Goal: Information Seeking & Learning: Learn about a topic

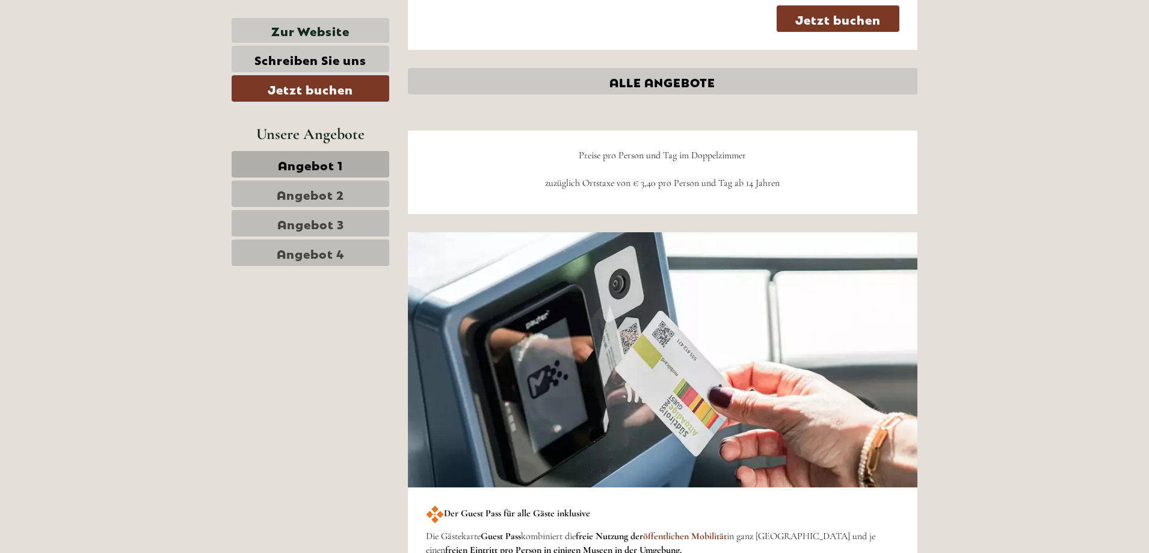
scroll to position [3068, 0]
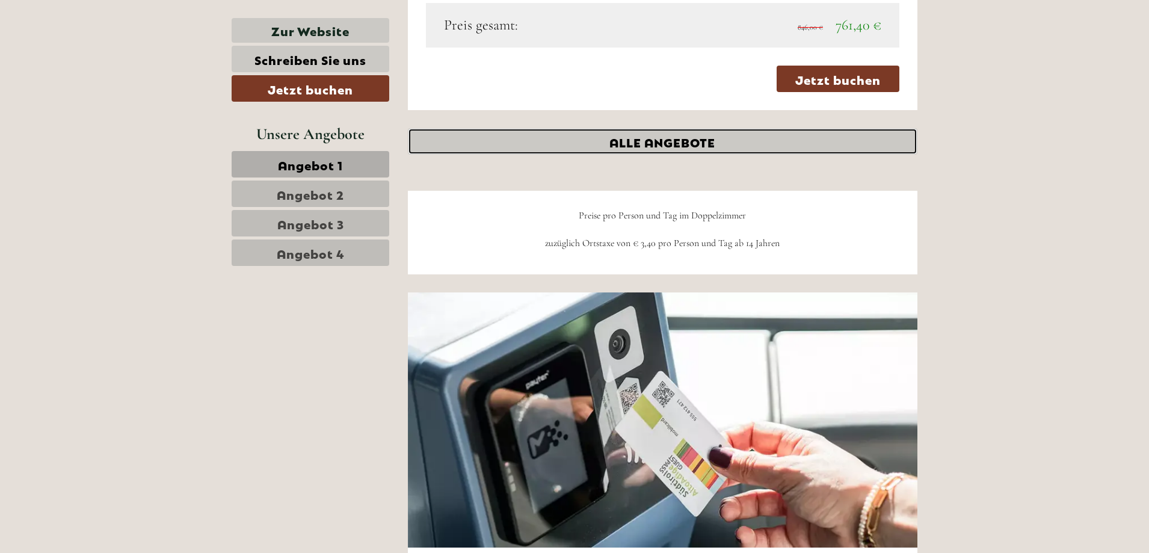
click at [665, 140] on link "ALLE ANGEBOTE" at bounding box center [663, 141] width 510 height 26
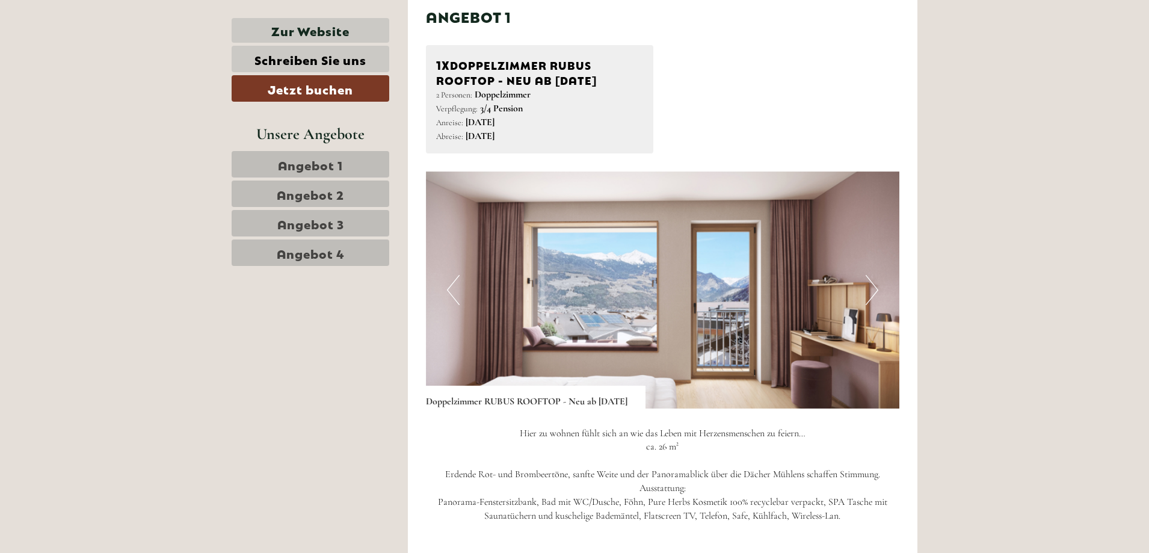
scroll to position [832, 0]
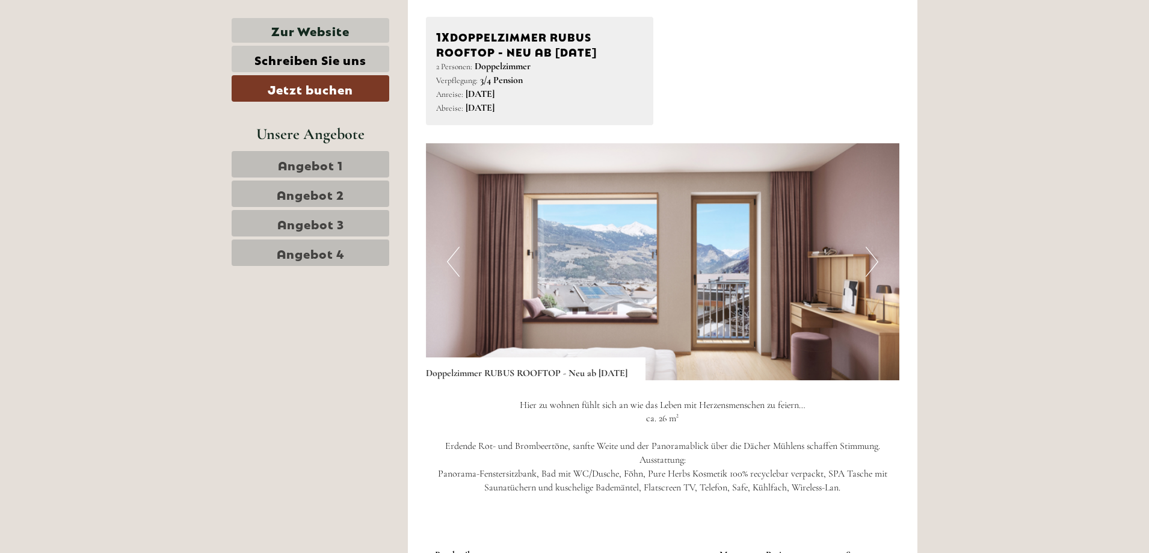
click at [873, 267] on button "Next" at bounding box center [871, 262] width 13 height 30
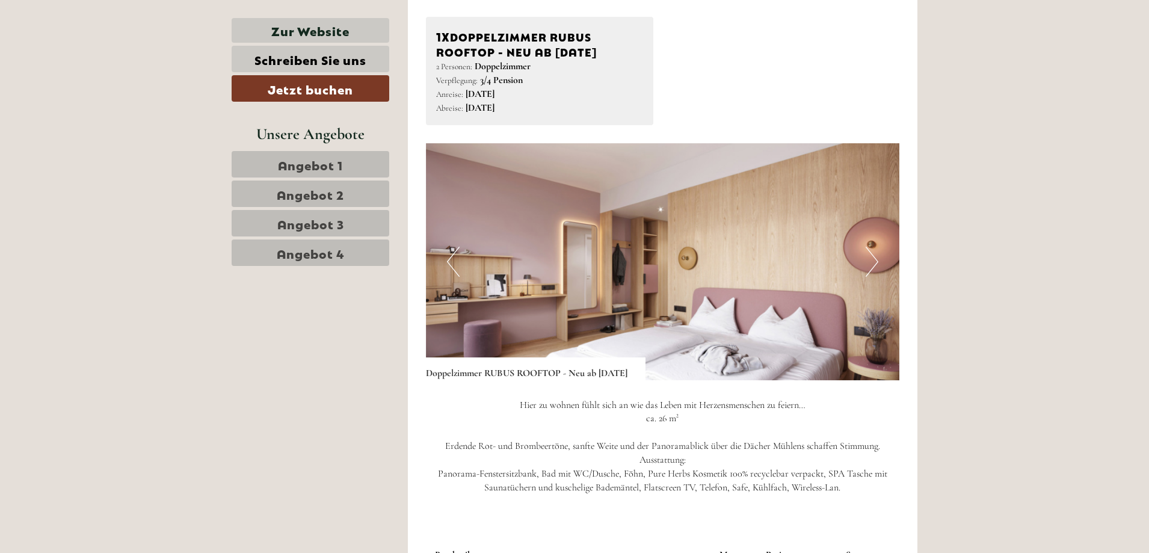
click at [873, 267] on button "Next" at bounding box center [871, 262] width 13 height 30
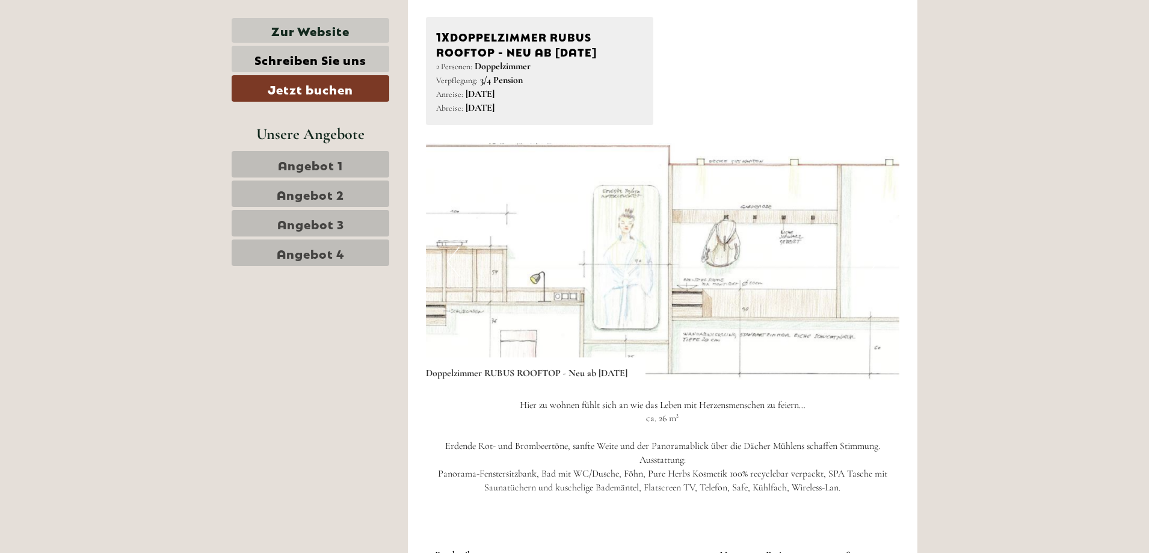
click at [873, 267] on button "Next" at bounding box center [871, 262] width 13 height 30
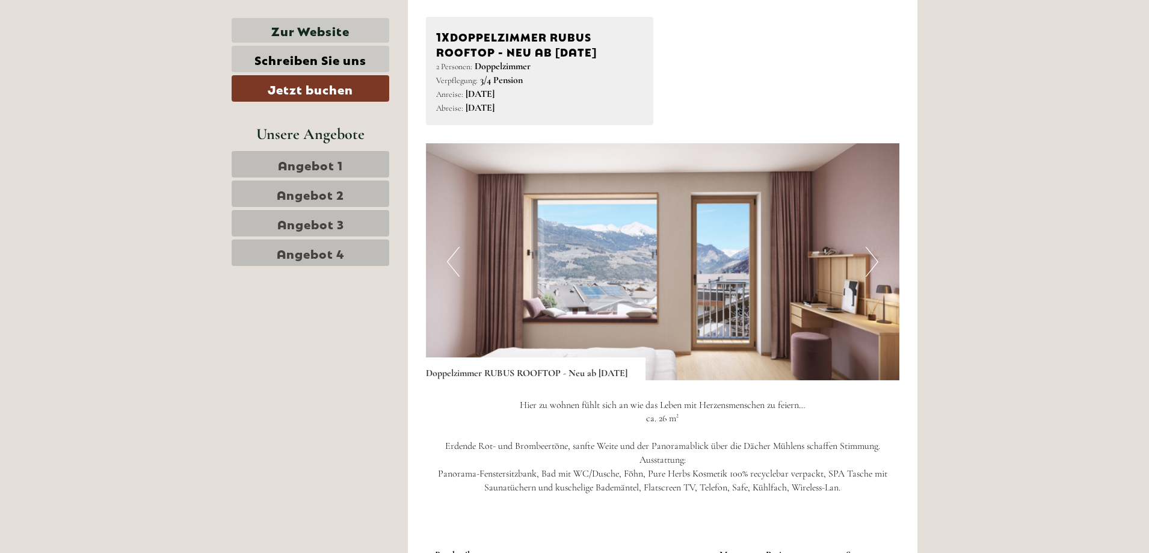
click at [873, 267] on button "Next" at bounding box center [871, 262] width 13 height 30
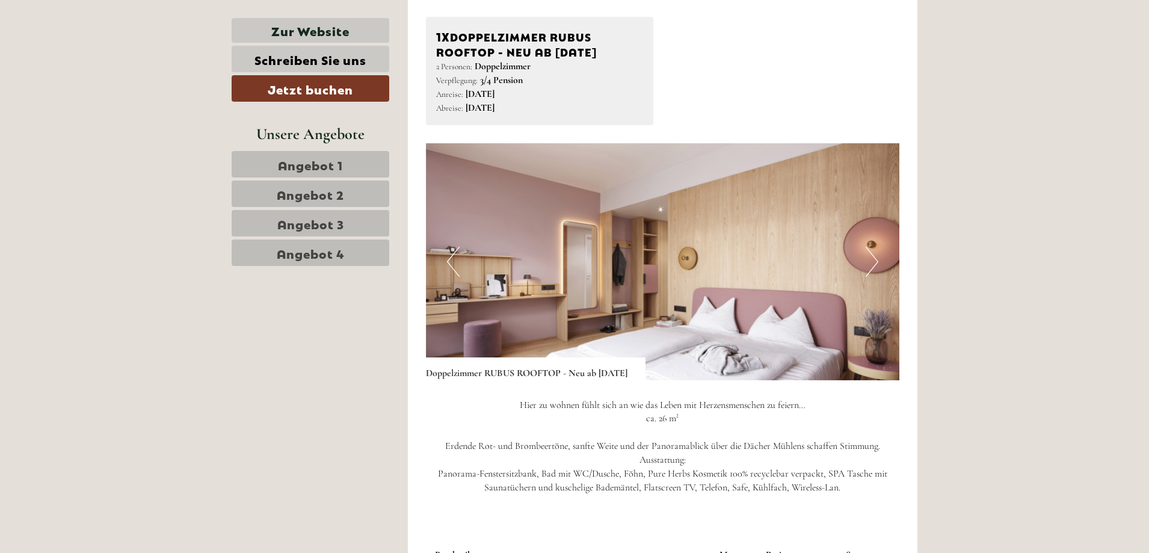
click at [873, 267] on button "Next" at bounding box center [871, 262] width 13 height 30
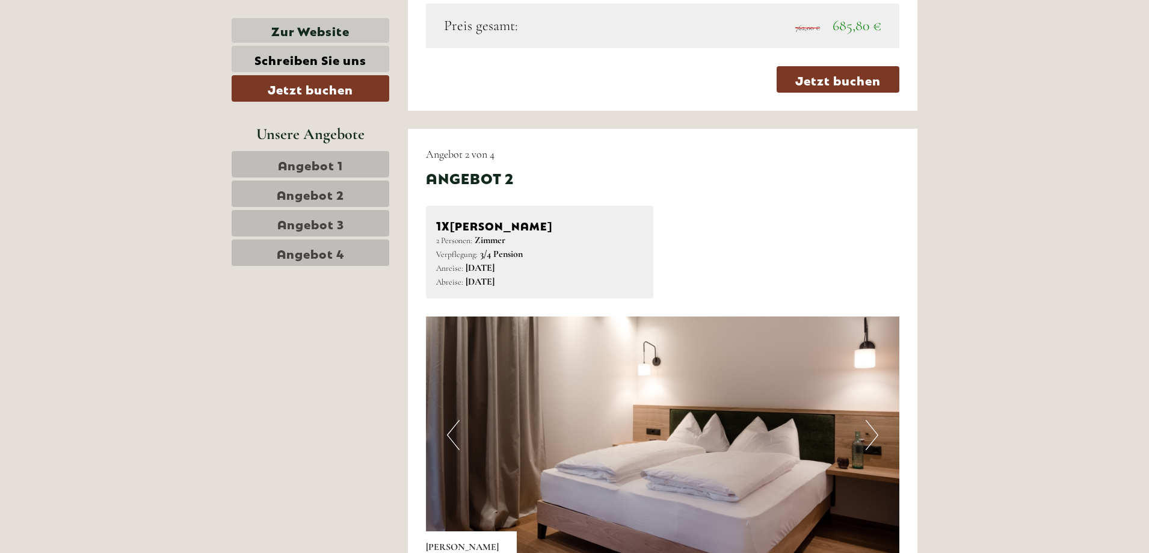
scroll to position [1554, 0]
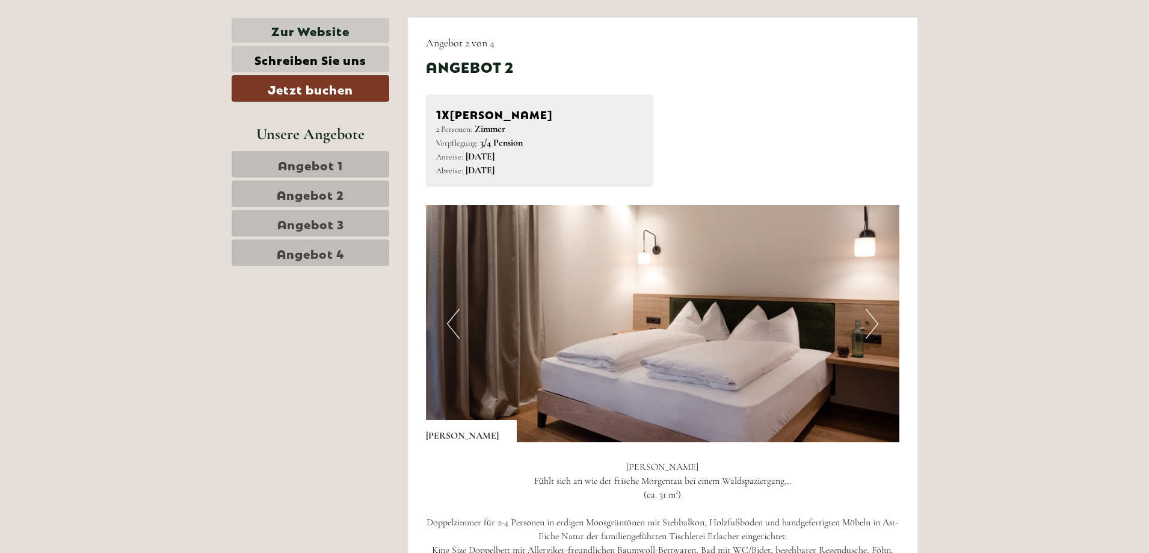
click at [876, 322] on button "Next" at bounding box center [871, 323] width 13 height 30
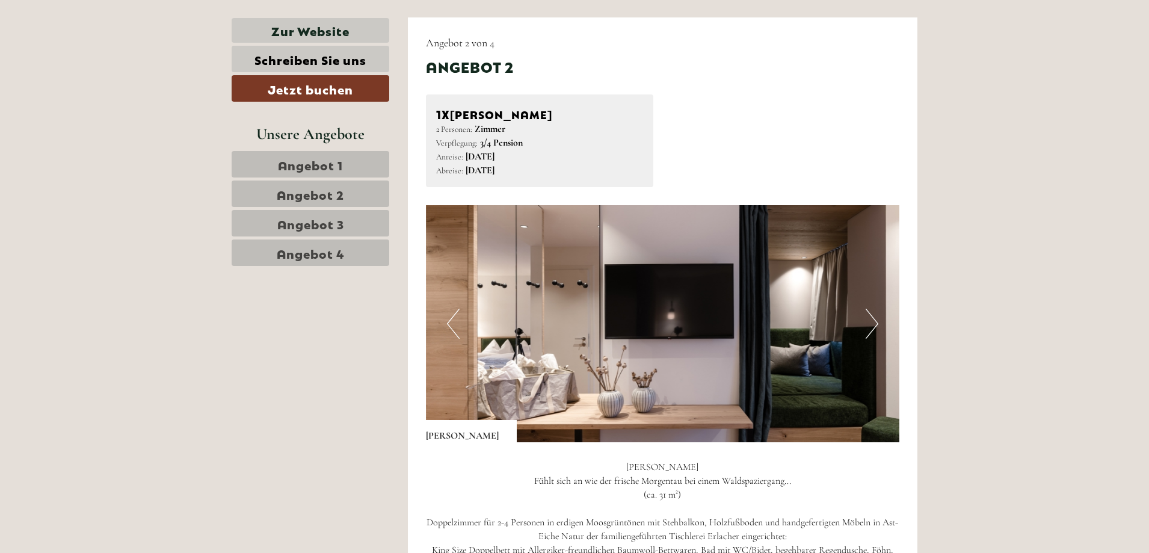
click at [876, 322] on button "Next" at bounding box center [871, 323] width 13 height 30
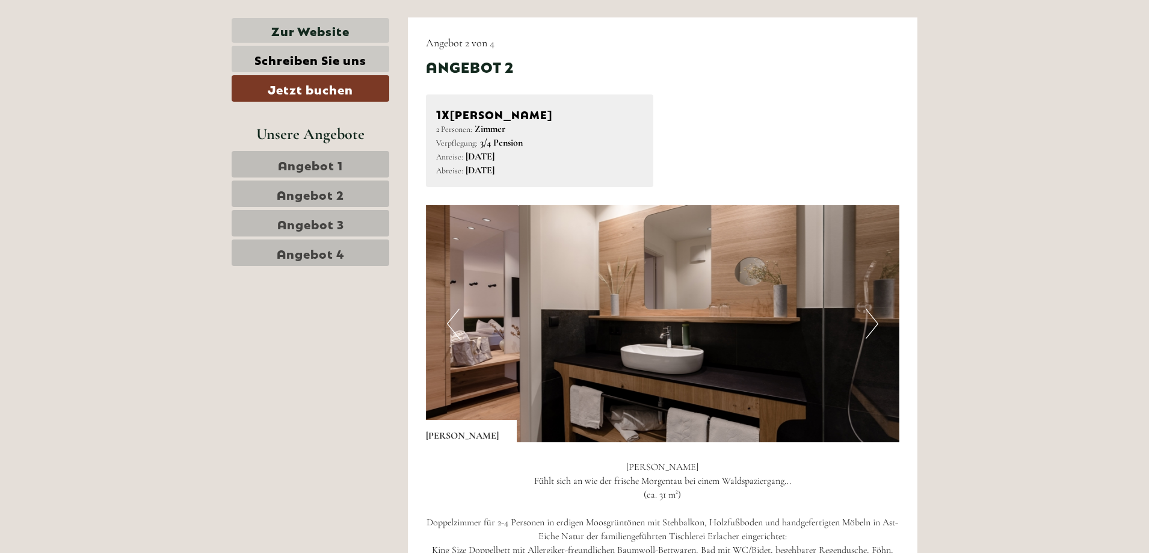
click at [876, 322] on button "Next" at bounding box center [871, 323] width 13 height 30
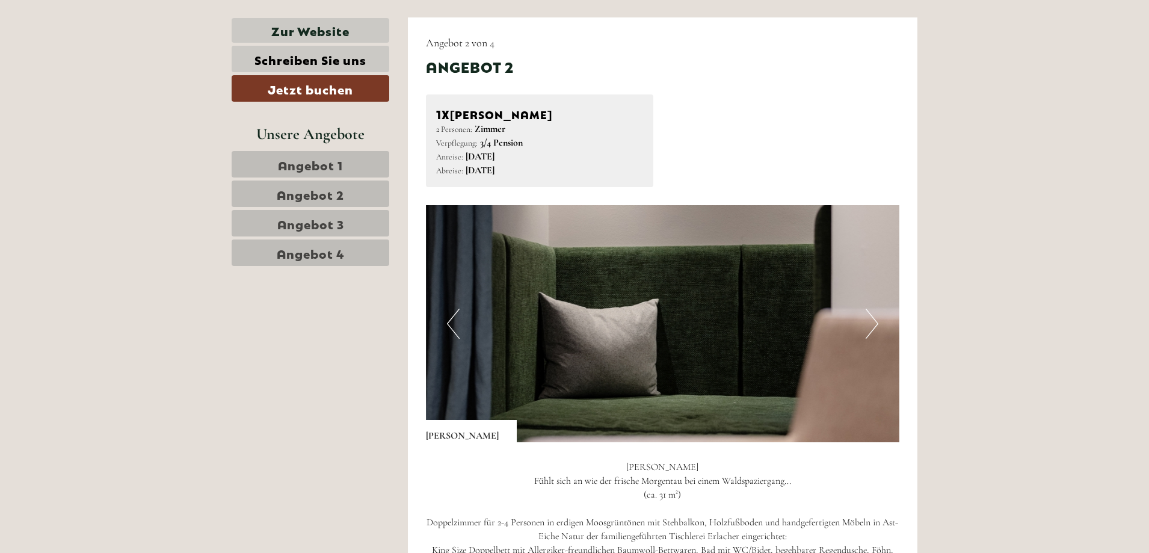
click at [876, 322] on button "Next" at bounding box center [871, 323] width 13 height 30
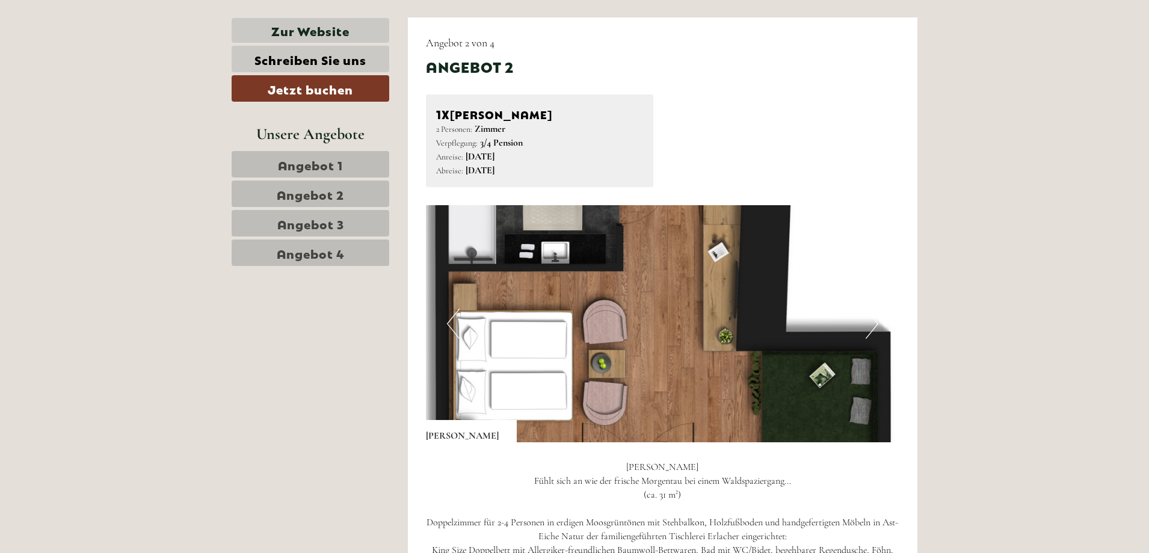
click at [876, 322] on button "Next" at bounding box center [871, 323] width 13 height 30
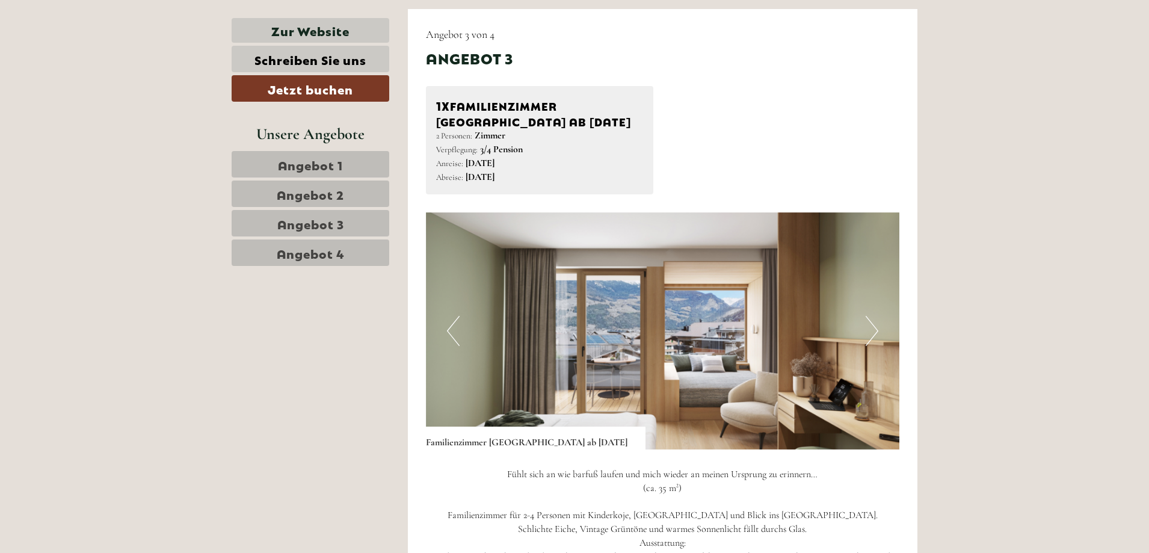
scroll to position [2396, 0]
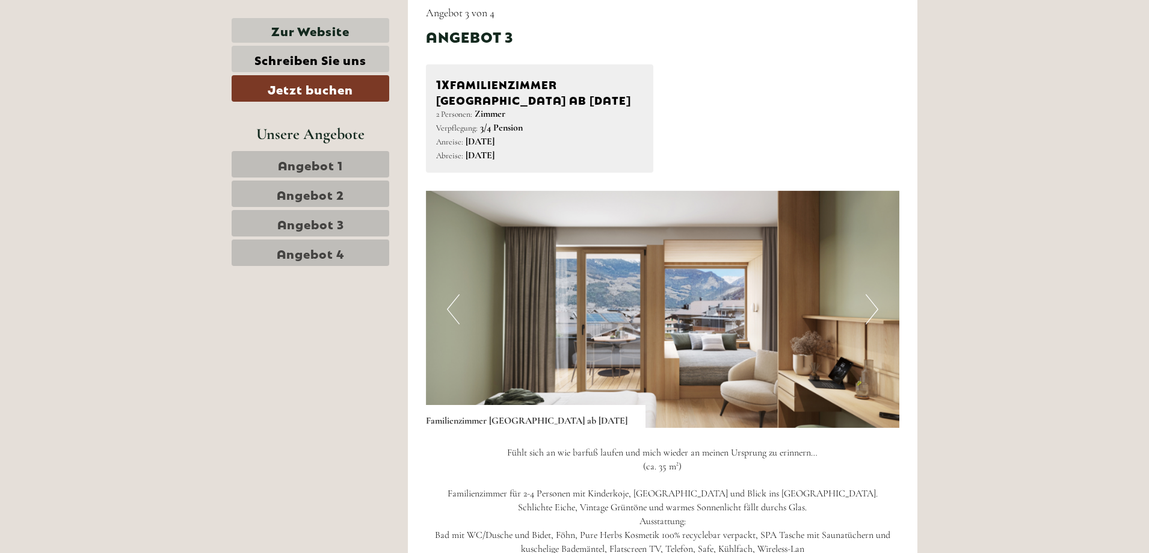
click at [871, 307] on button "Next" at bounding box center [871, 309] width 13 height 30
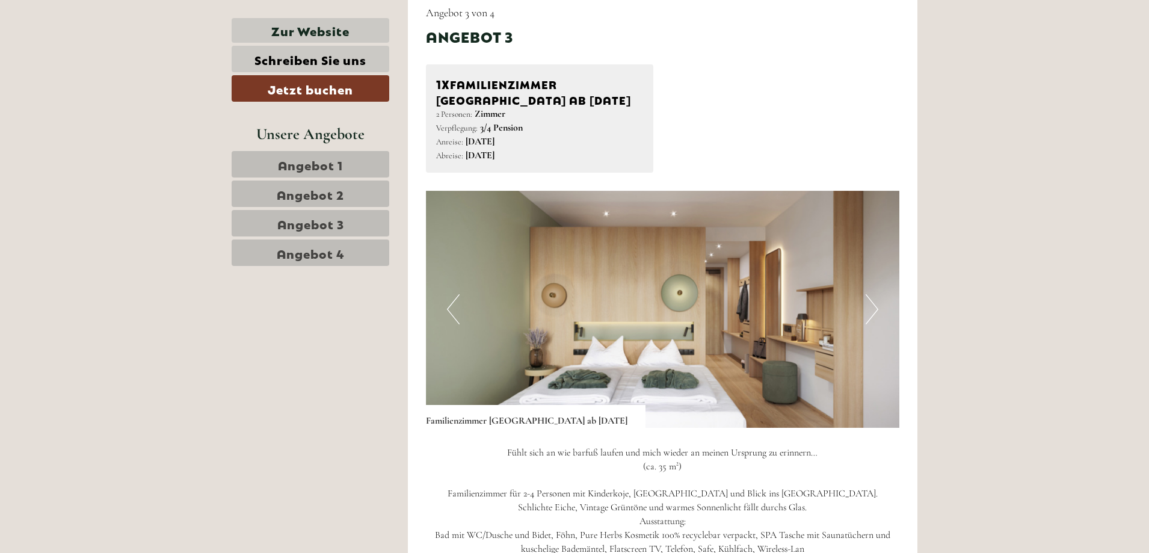
click at [871, 307] on button "Next" at bounding box center [871, 309] width 13 height 30
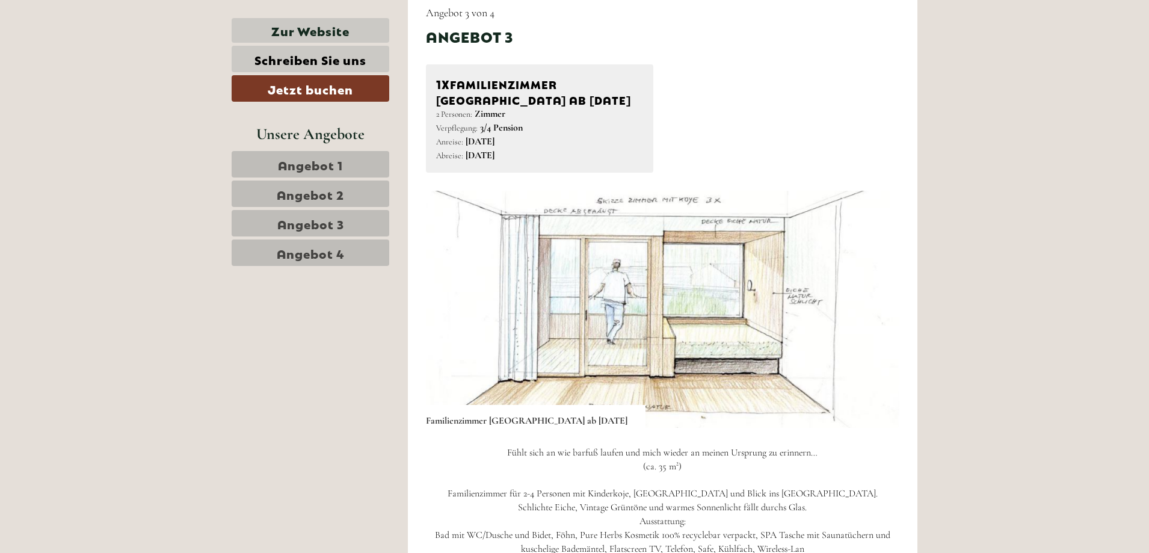
click at [871, 307] on button "Next" at bounding box center [871, 309] width 13 height 30
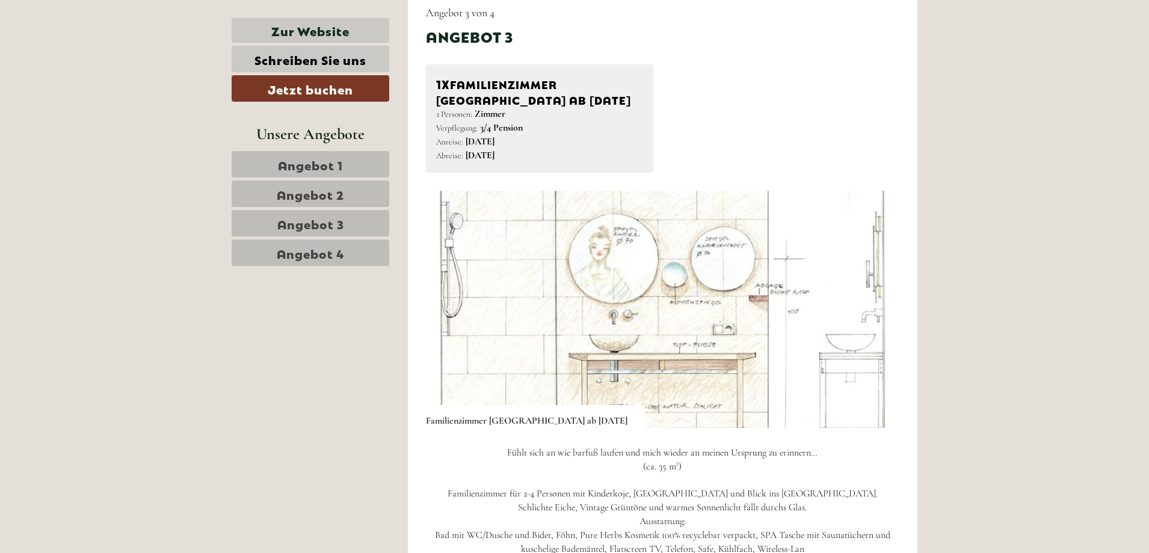
click at [871, 307] on button "Next" at bounding box center [871, 309] width 13 height 30
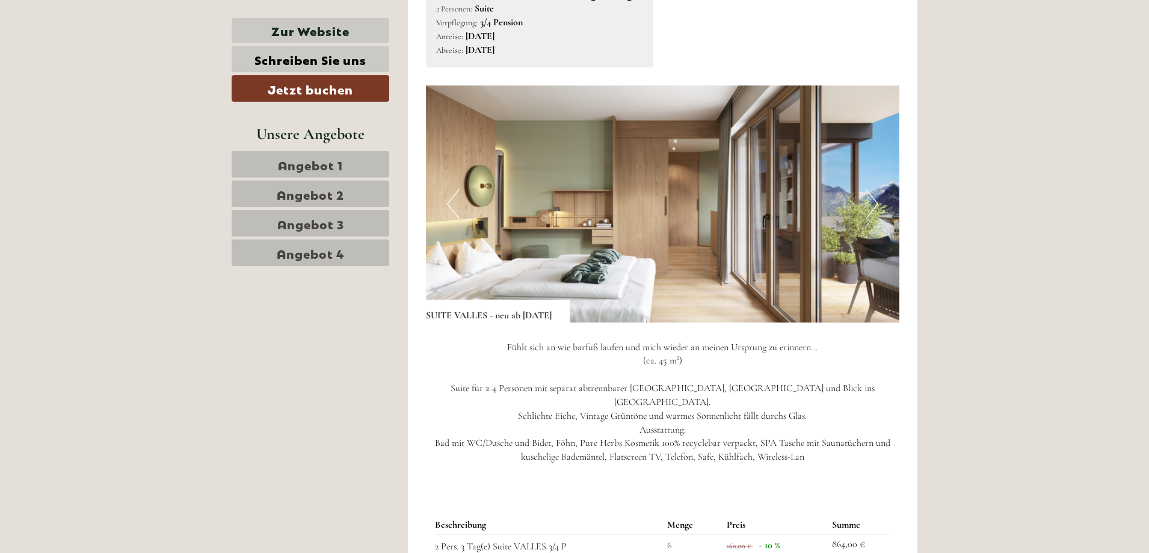
scroll to position [3298, 0]
click at [876, 220] on button "Next" at bounding box center [871, 205] width 13 height 30
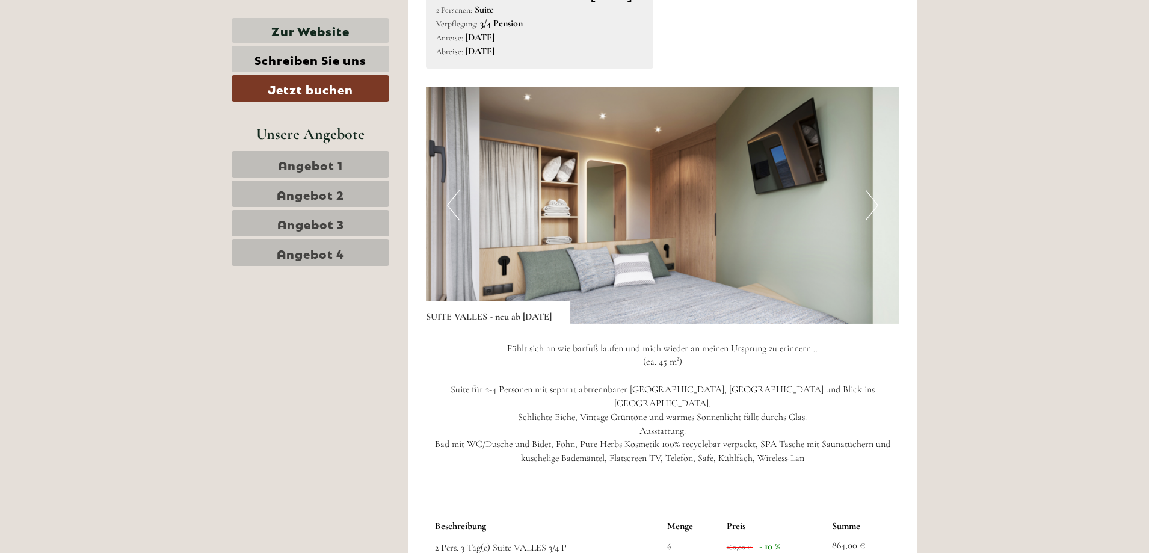
click at [876, 220] on button "Next" at bounding box center [871, 205] width 13 height 30
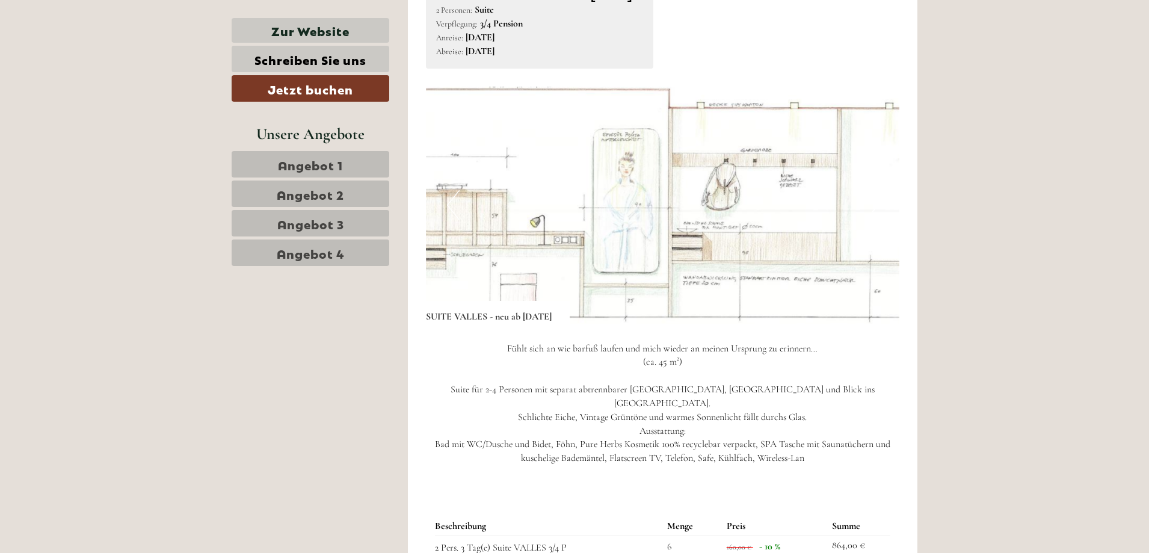
click at [876, 220] on button "Next" at bounding box center [871, 205] width 13 height 30
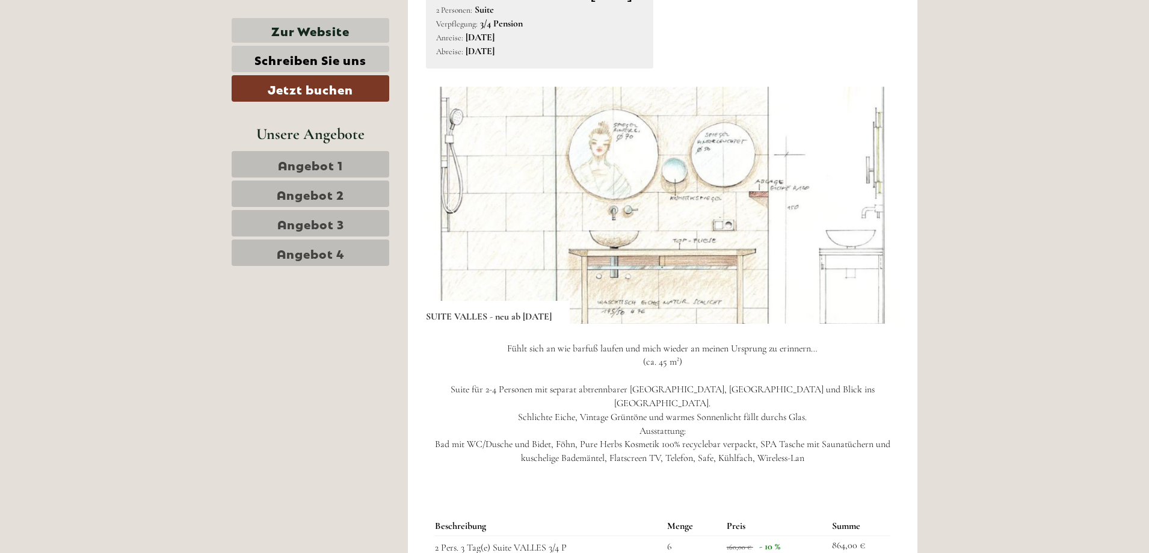
click at [876, 220] on button "Next" at bounding box center [871, 205] width 13 height 30
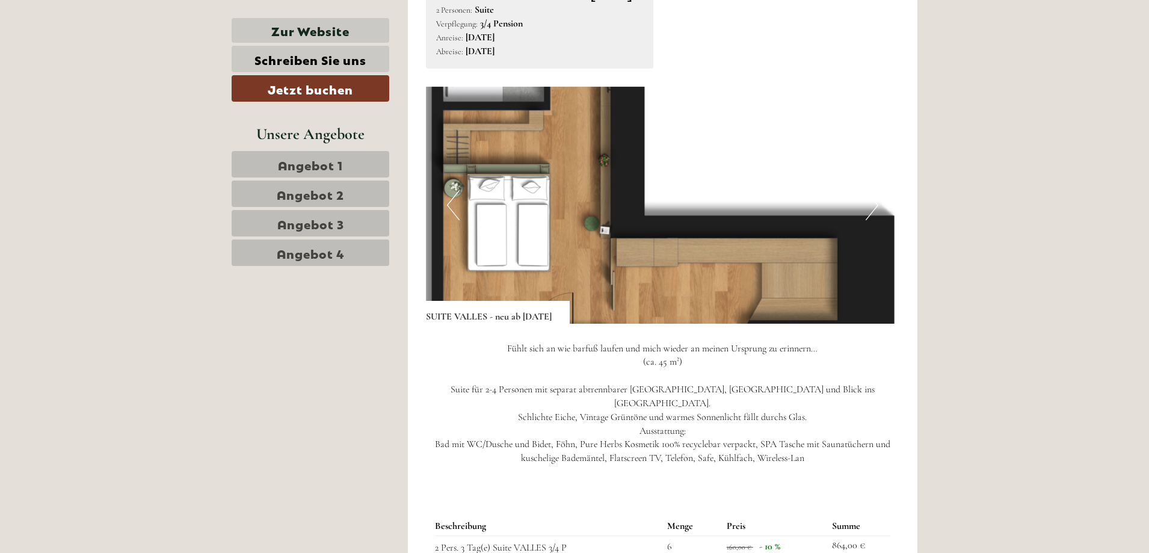
click at [876, 220] on button "Next" at bounding box center [871, 205] width 13 height 30
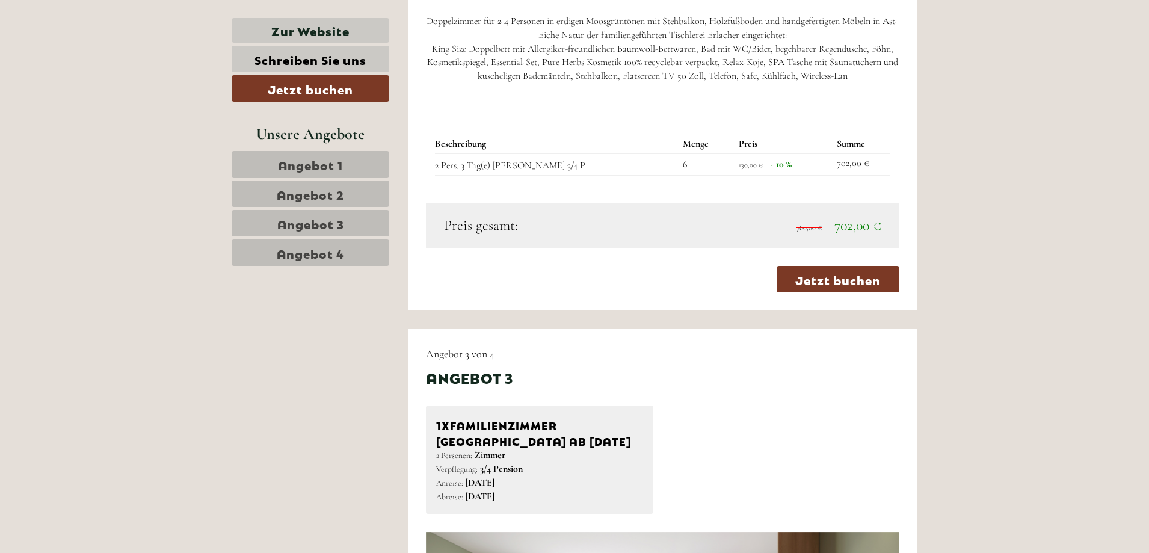
scroll to position [2275, 0]
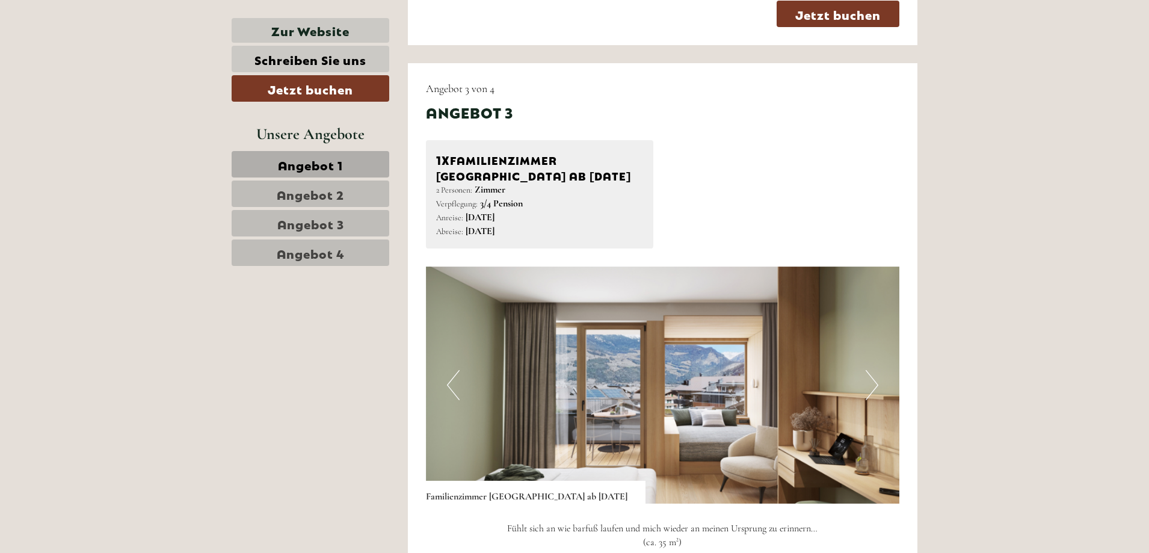
scroll to position [2346, 0]
